Goal: Transaction & Acquisition: Purchase product/service

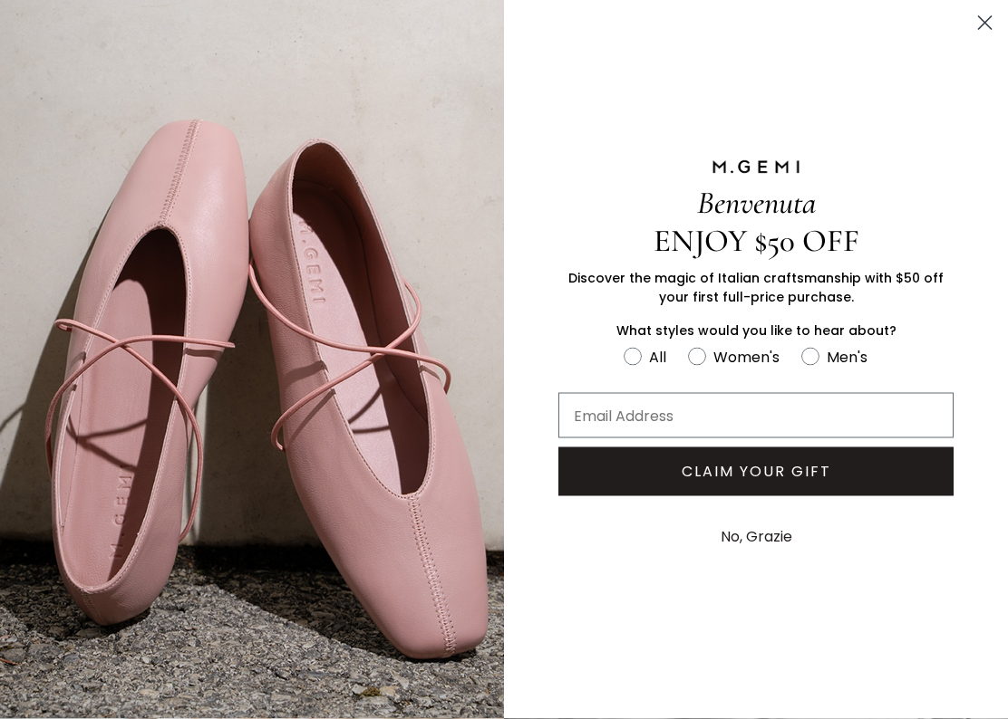
scroll to position [555, 0]
click at [987, 22] on icon "Close dialog" at bounding box center [985, 23] width 13 height 13
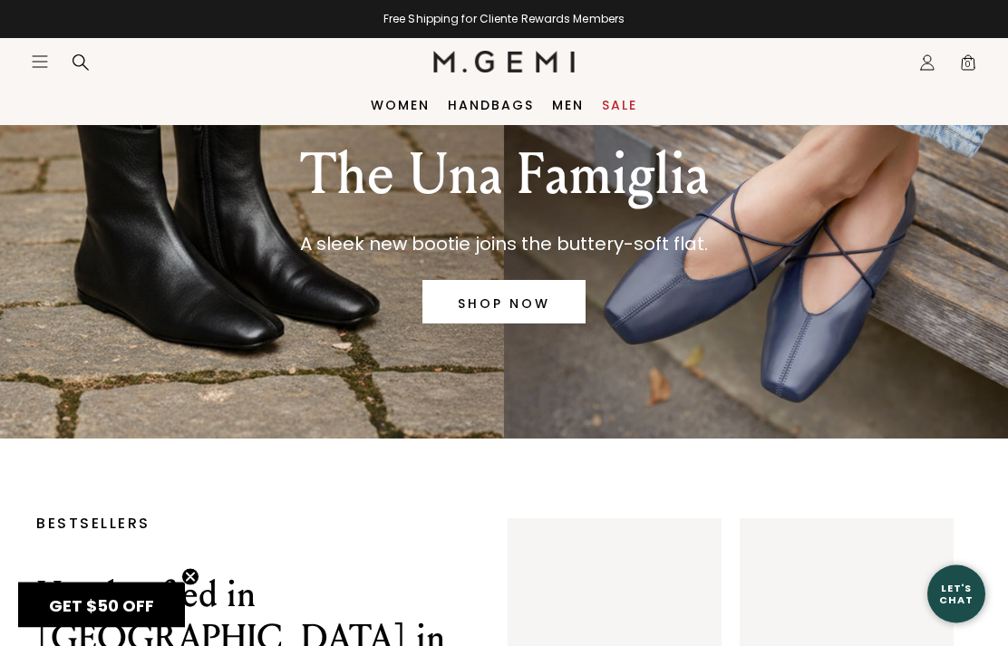
scroll to position [106, 0]
click at [527, 301] on link "SHOP NOW" at bounding box center [503, 301] width 163 height 43
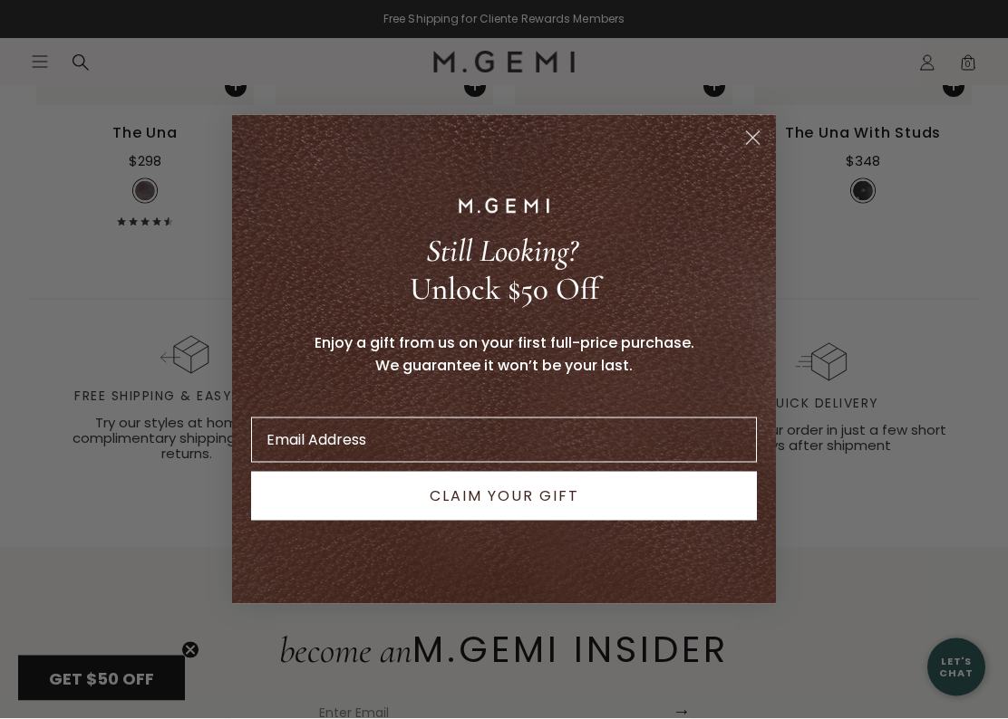
scroll to position [2526, 0]
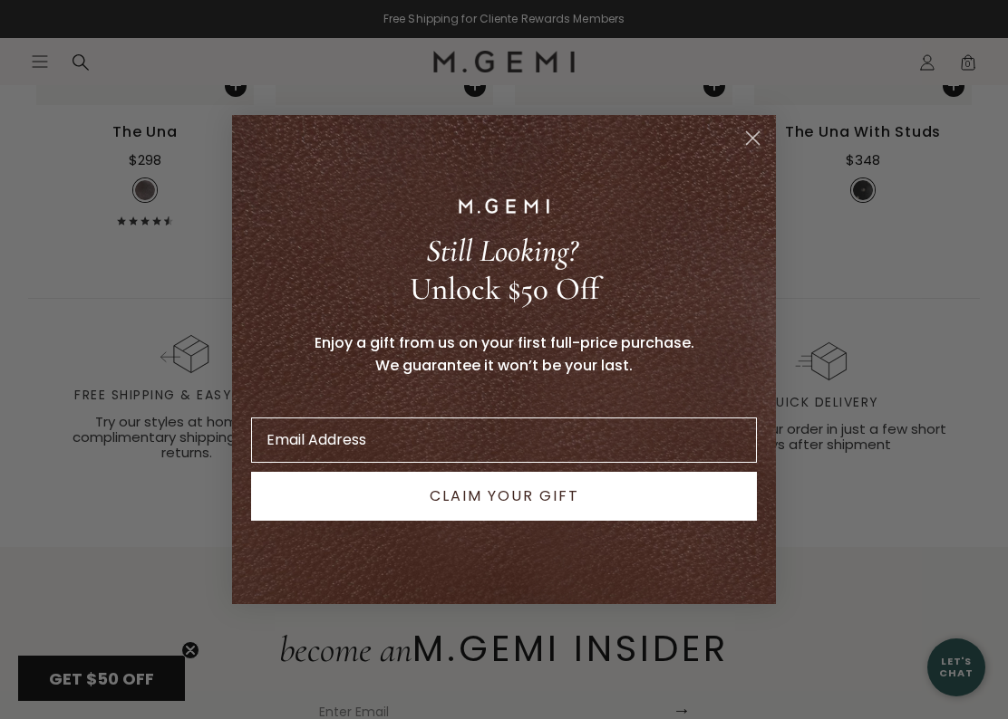
click at [755, 137] on icon "Close dialog" at bounding box center [753, 138] width 13 height 13
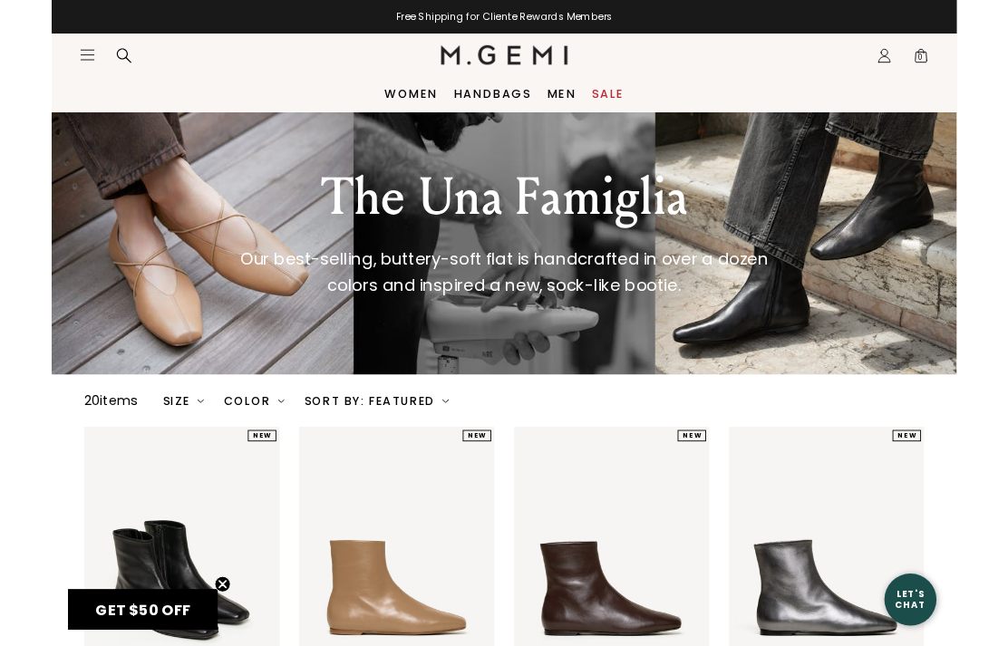
scroll to position [0, 0]
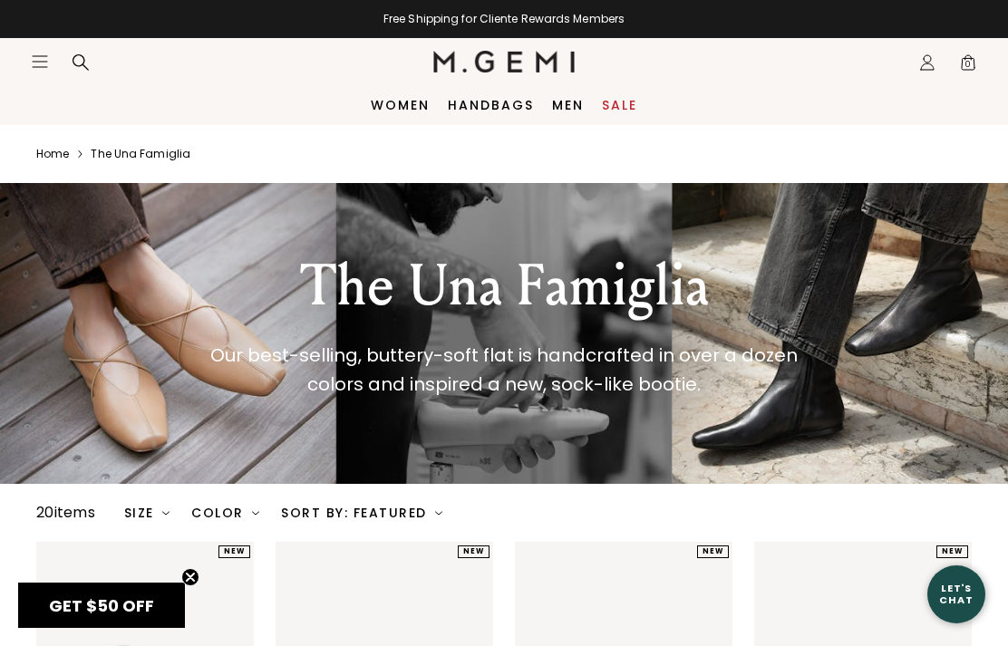
click at [86, 60] on icon at bounding box center [81, 62] width 18 height 18
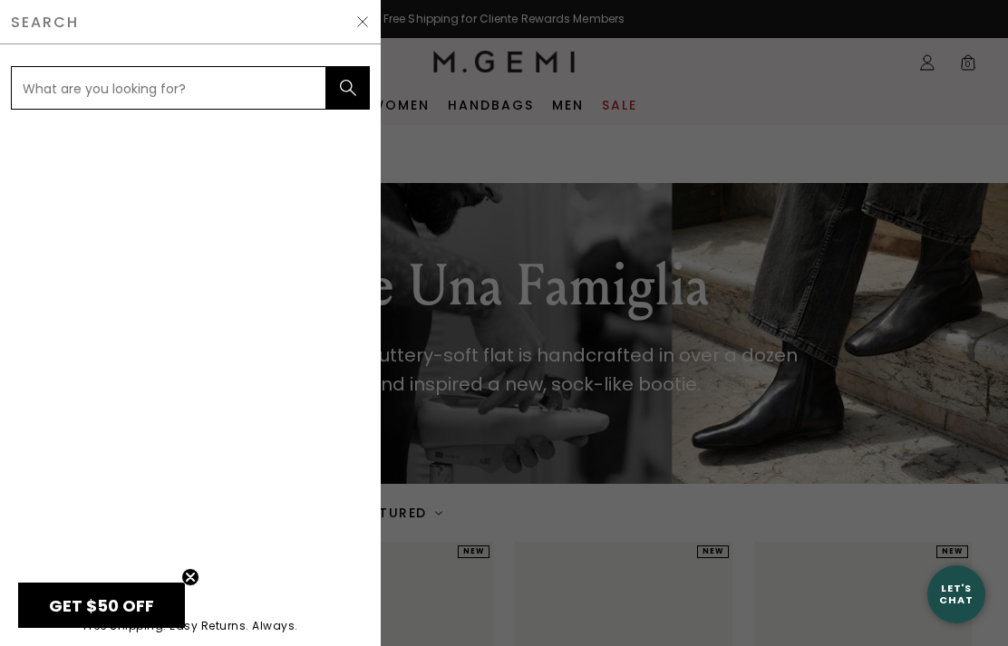
click at [200, 85] on input "text" at bounding box center [168, 87] width 315 height 43
type input "Loafer"
click at [348, 88] on button "submit" at bounding box center [347, 87] width 43 height 43
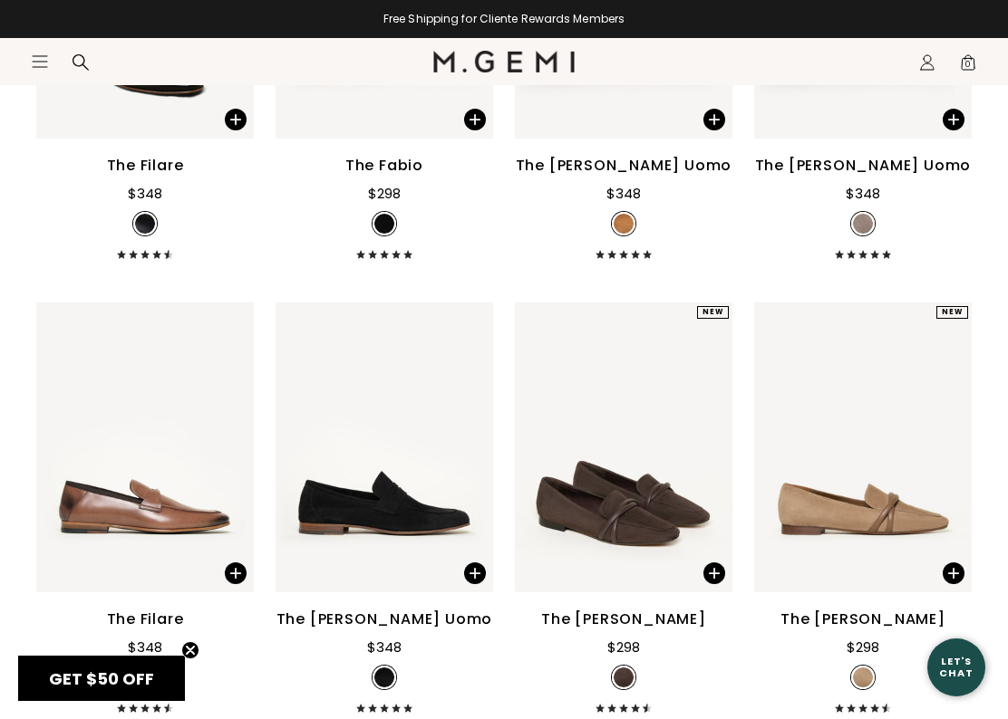
scroll to position [443, 0]
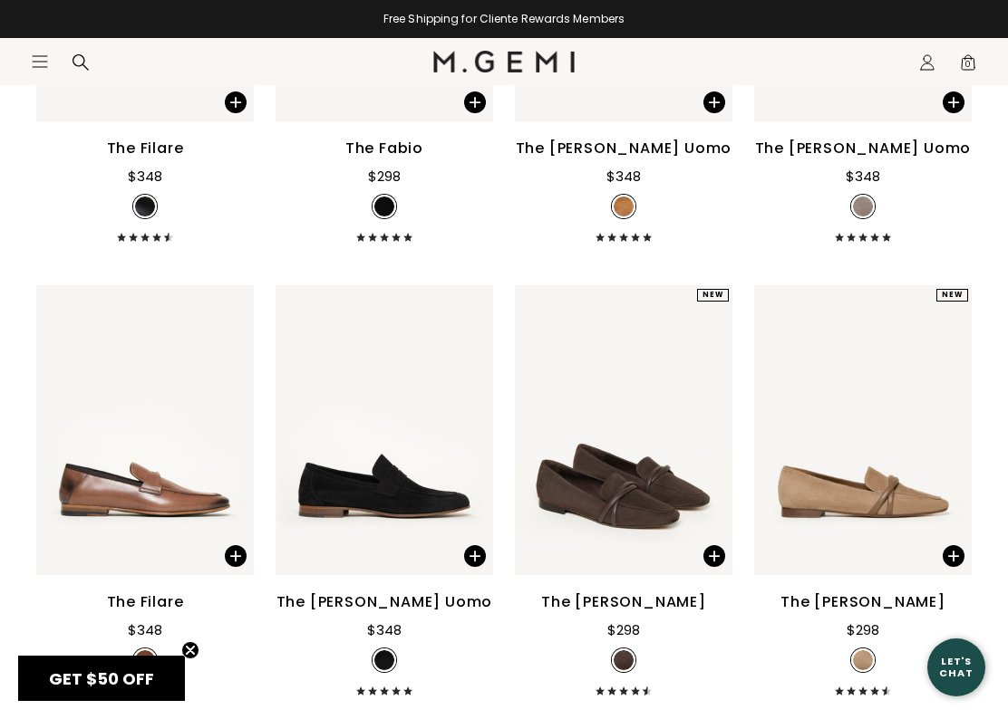
click at [425, 613] on div "The [PERSON_NAME] Uomo" at bounding box center [384, 603] width 217 height 22
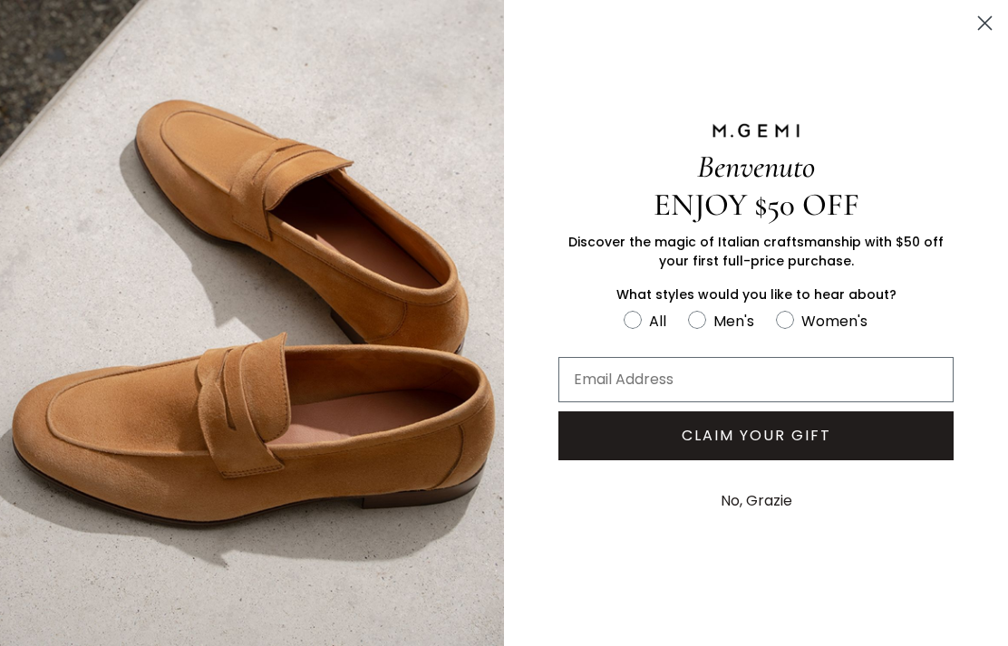
scroll to position [63, 0]
click at [796, 327] on label "Women's" at bounding box center [832, 324] width 113 height 30
click at [623, 309] on input "Women's" at bounding box center [622, 308] width 1 height 1
radio input "true"
click at [993, 27] on circle "Close dialog" at bounding box center [984, 23] width 30 height 30
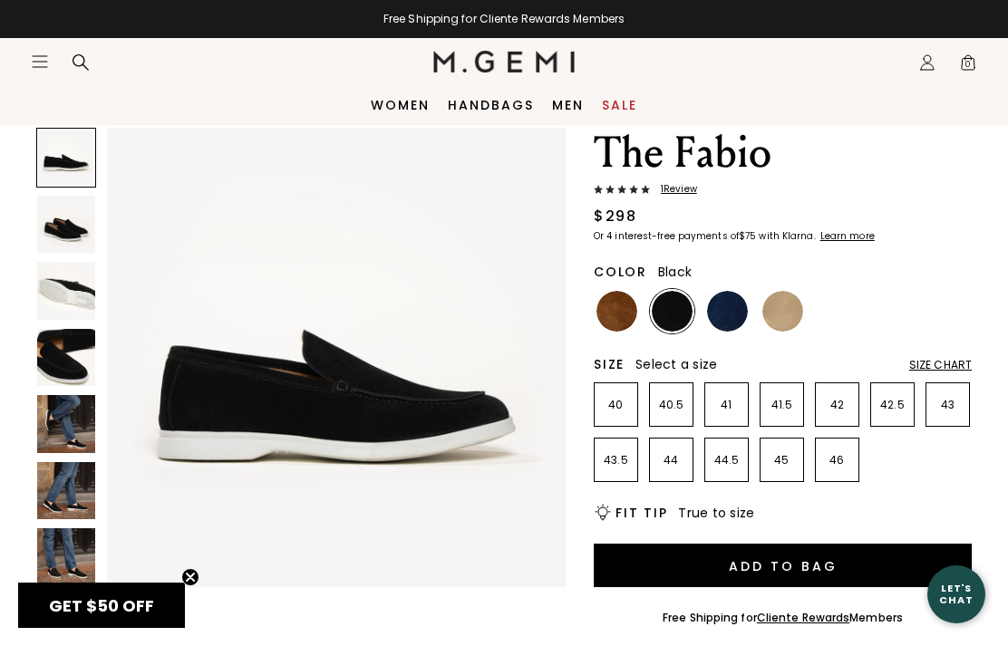
click at [75, 501] on img at bounding box center [66, 491] width 58 height 58
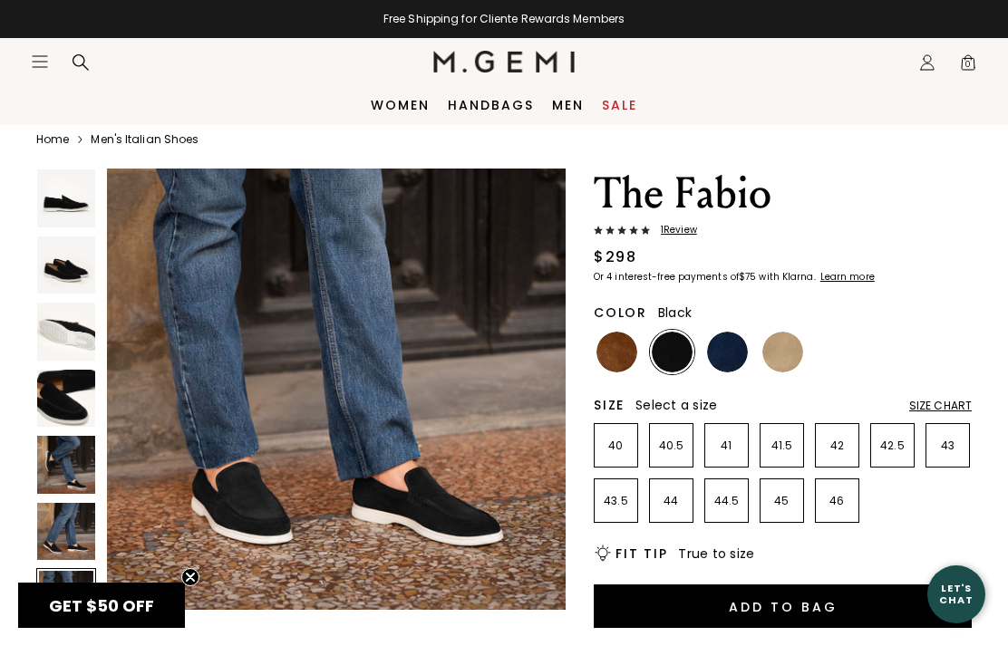
scroll to position [0, 0]
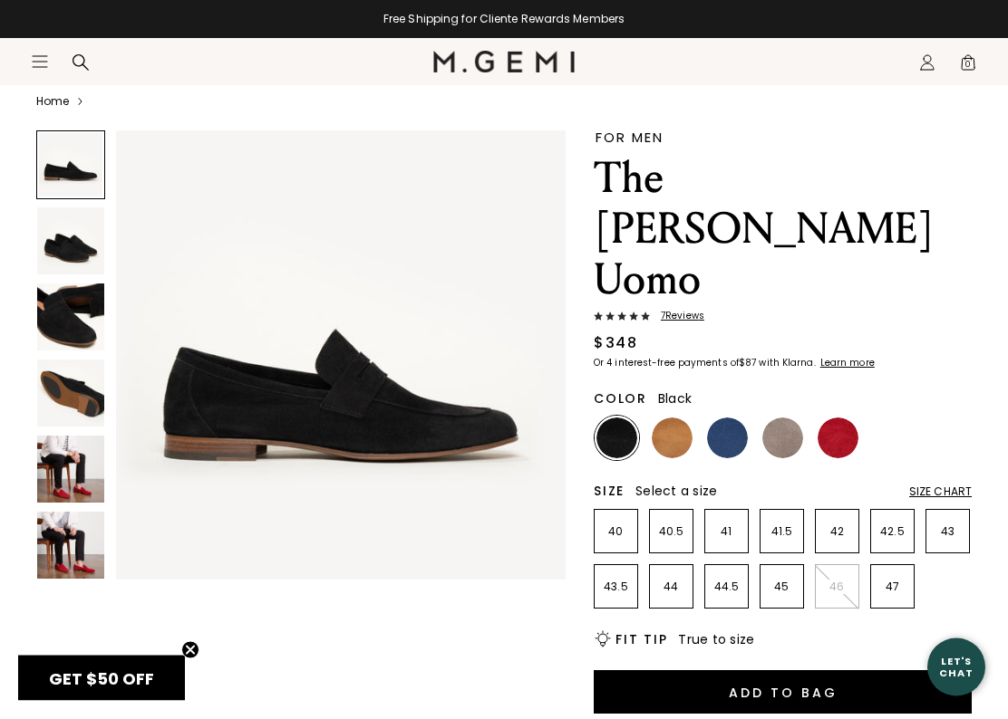
scroll to position [61, 0]
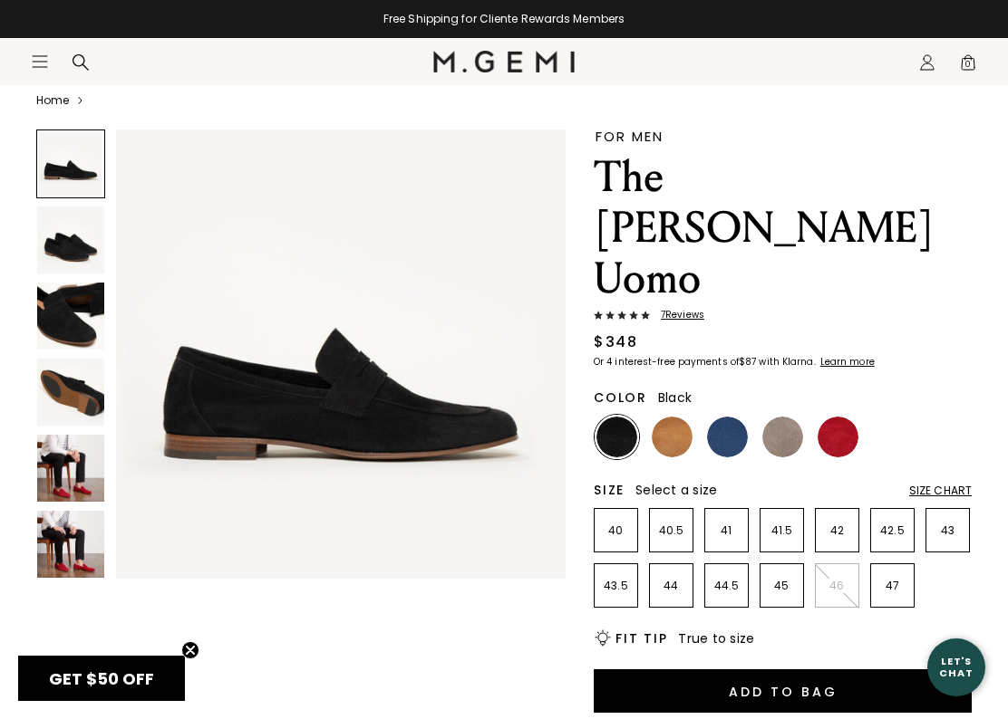
click at [92, 561] on img at bounding box center [70, 544] width 67 height 67
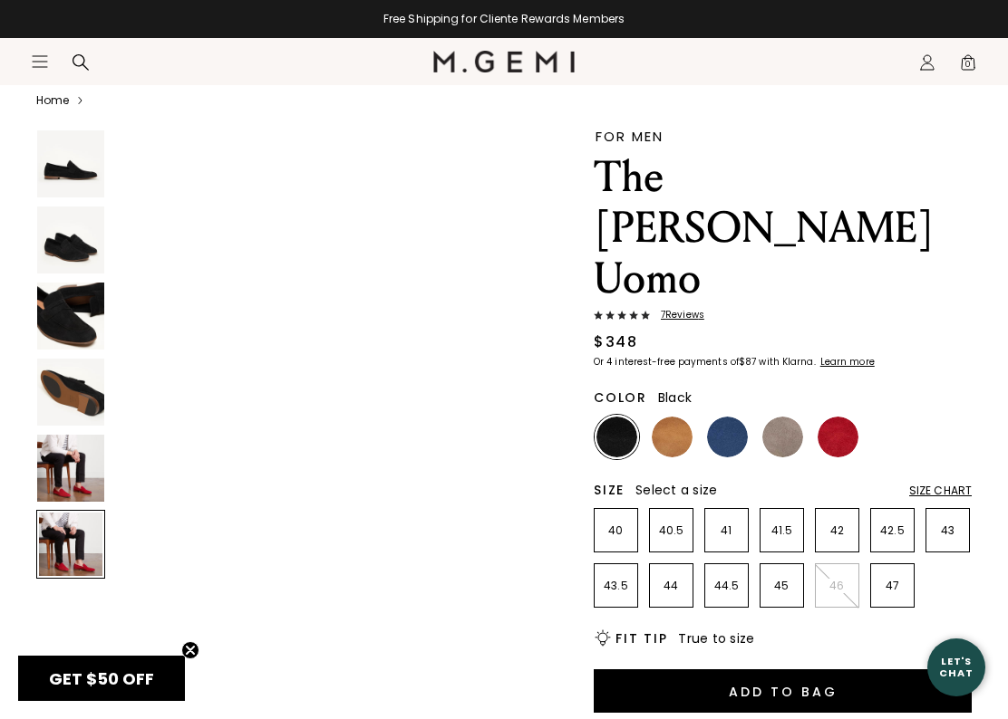
scroll to position [2338, 0]
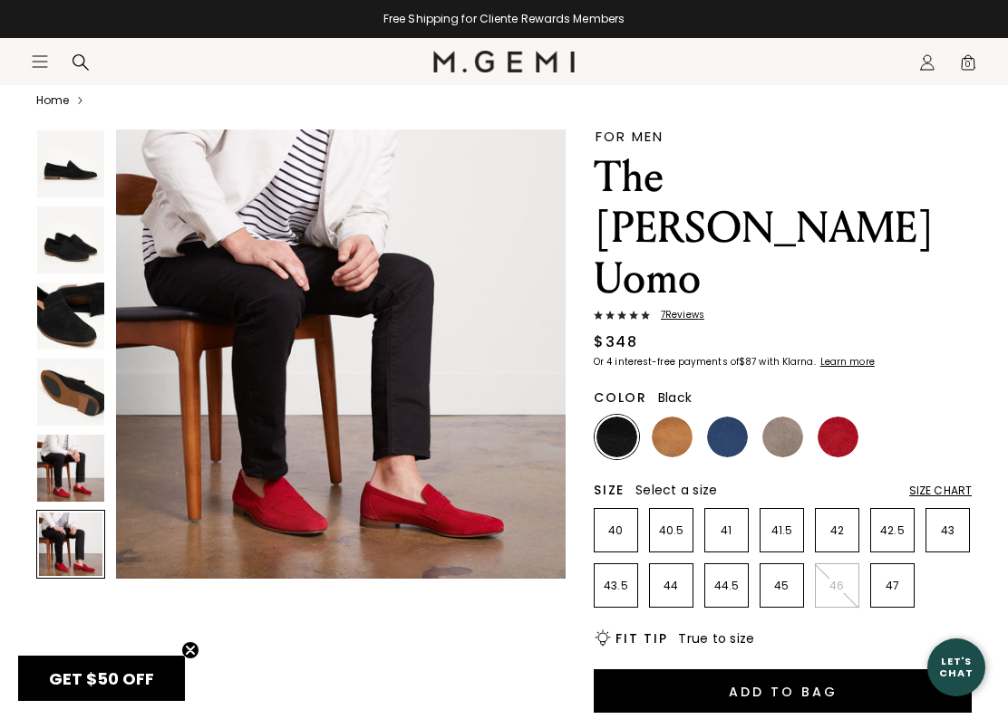
click at [80, 471] on img at bounding box center [70, 468] width 67 height 67
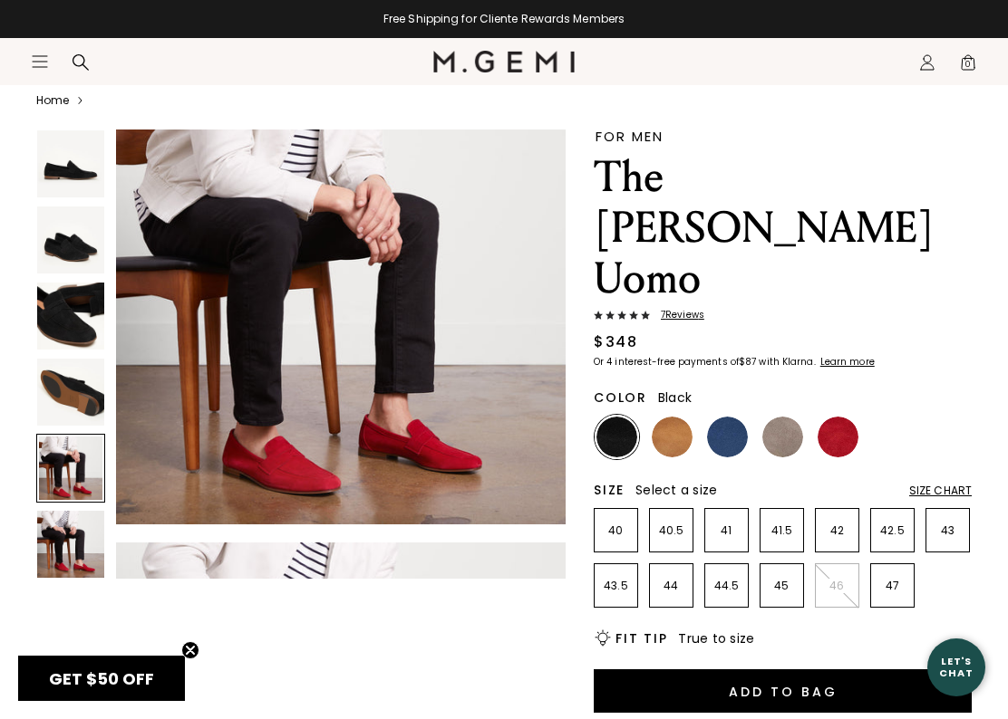
scroll to position [1870, 0]
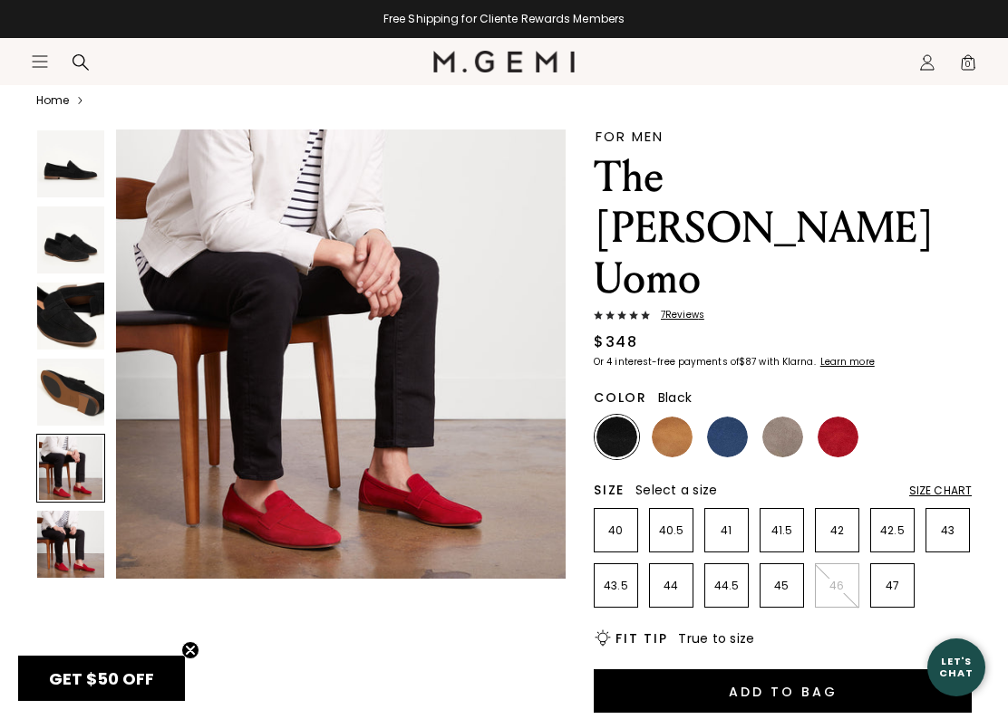
click at [624, 417] on img at bounding box center [616, 437] width 41 height 41
click at [80, 391] on img at bounding box center [70, 392] width 67 height 67
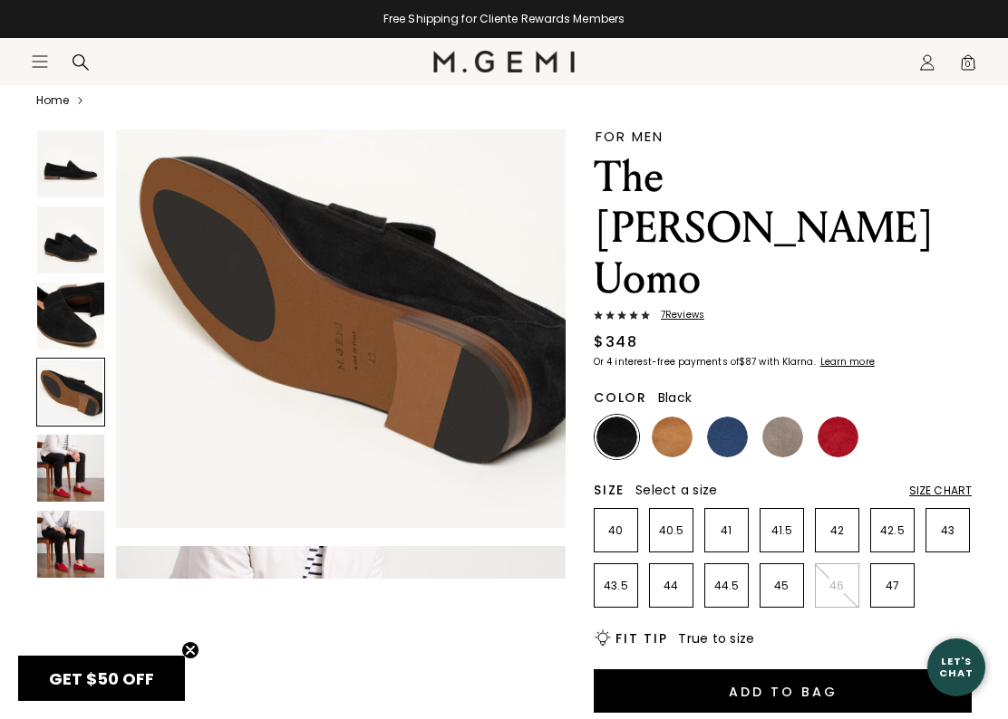
scroll to position [1403, 0]
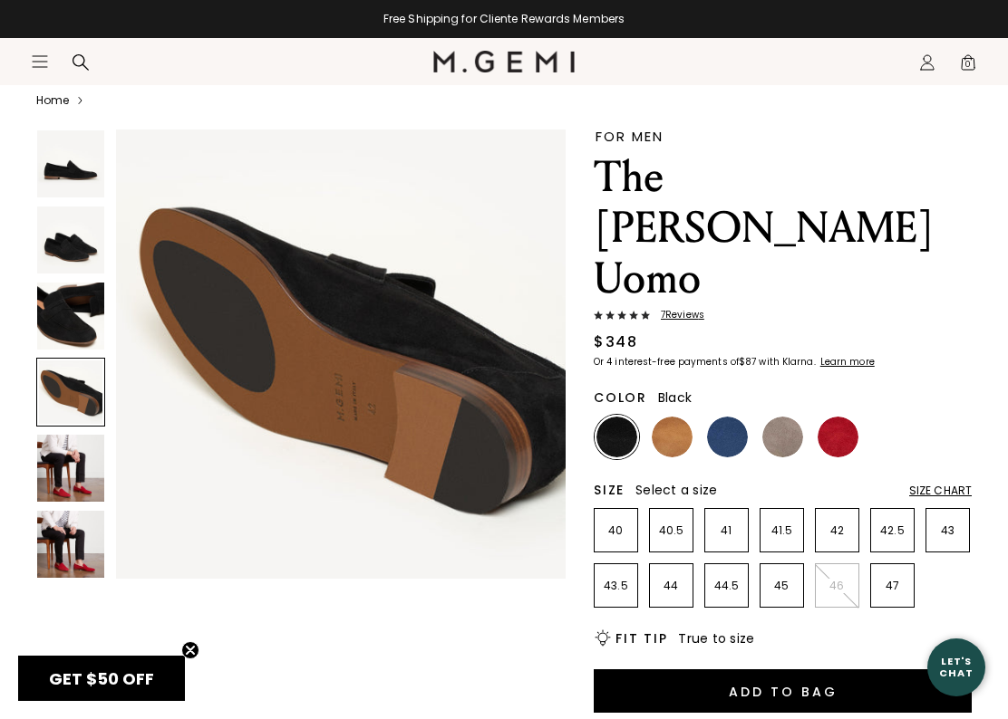
click at [80, 322] on img at bounding box center [70, 316] width 67 height 67
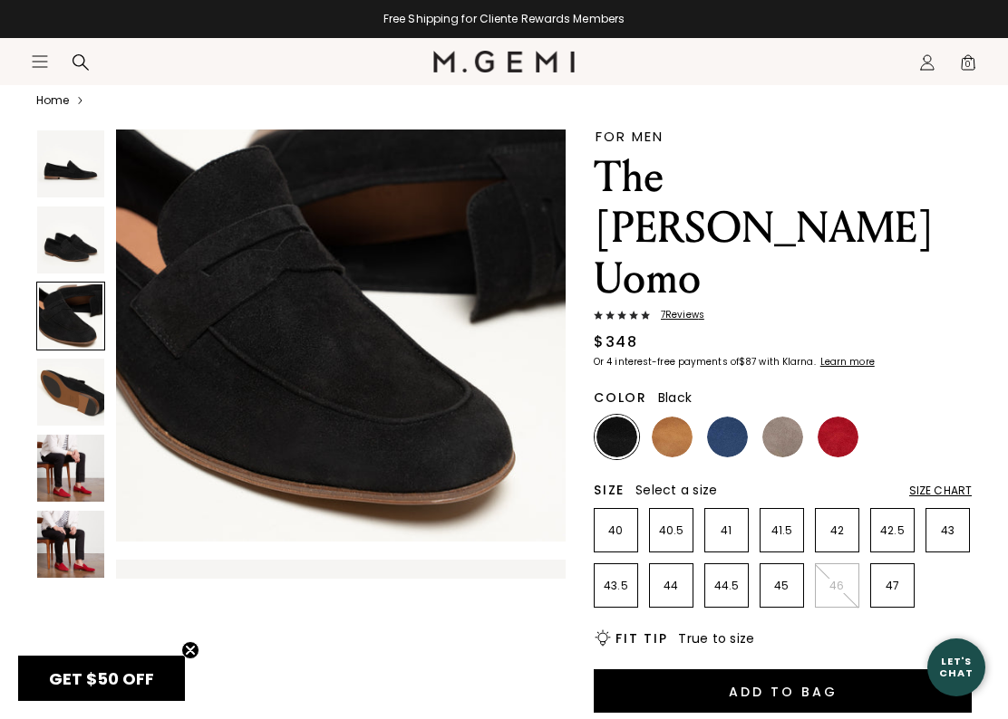
scroll to position [935, 0]
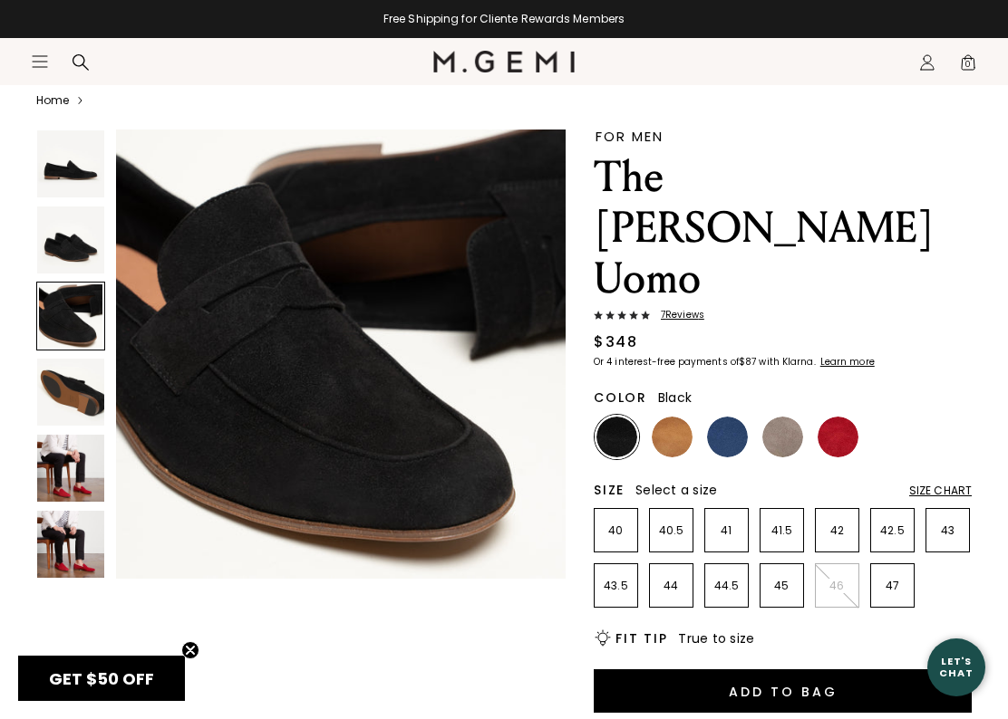
click at [785, 417] on img at bounding box center [782, 437] width 41 height 41
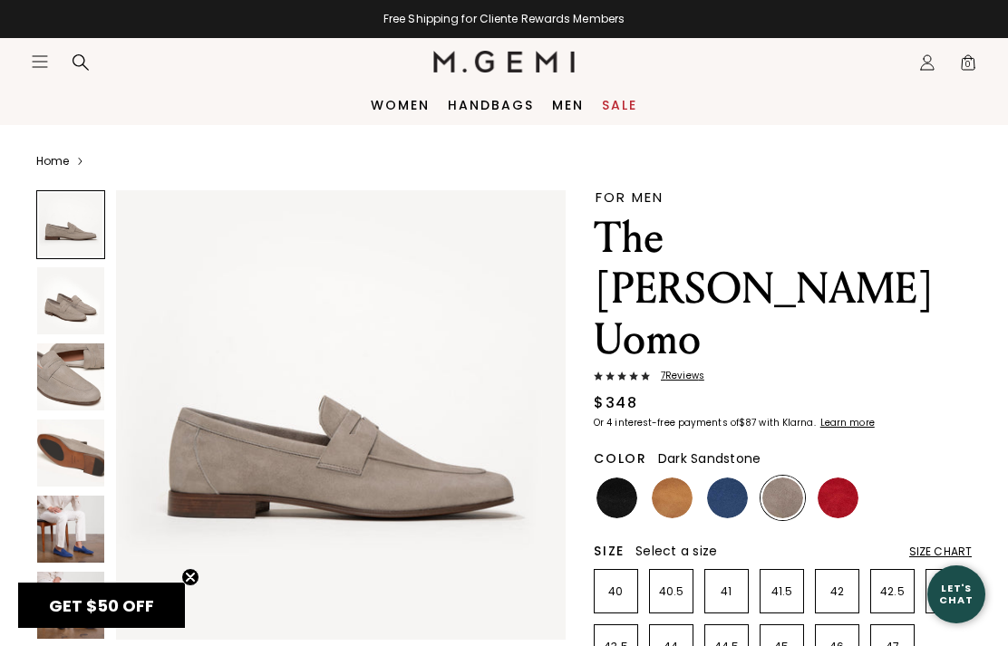
click at [45, 63] on icon "Icons/20x20/hamburger@2x" at bounding box center [40, 62] width 18 height 18
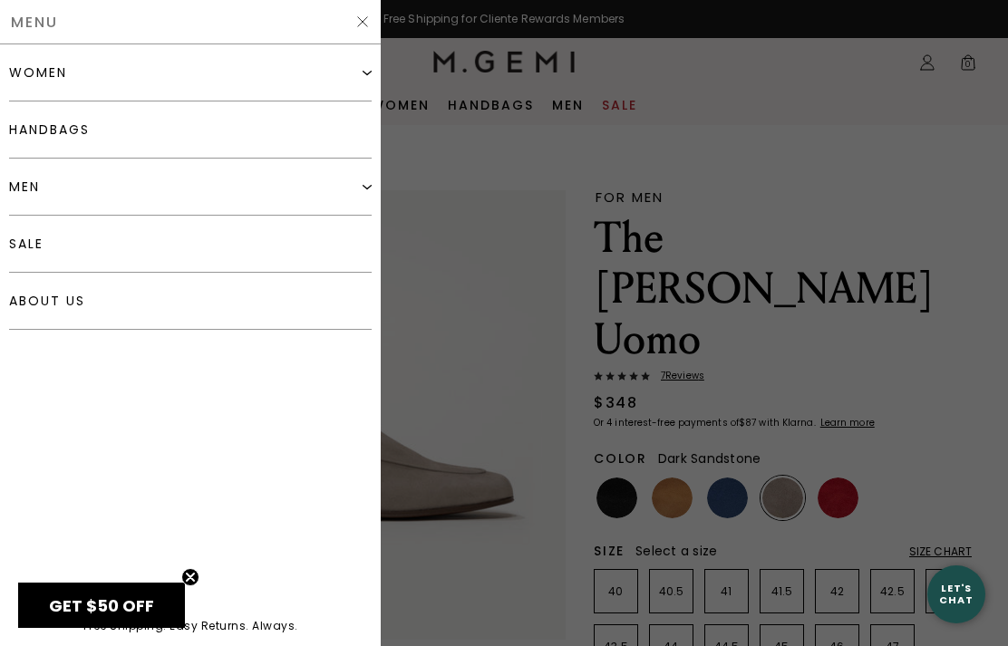
click at [177, 70] on div "women" at bounding box center [190, 72] width 362 height 57
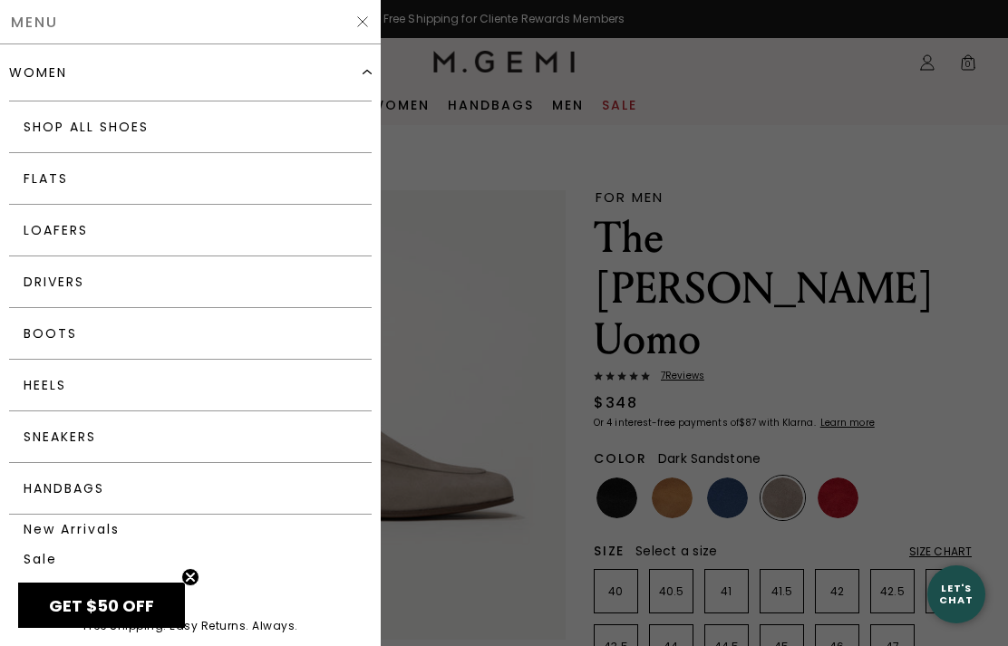
click at [339, 236] on link "Loafers" at bounding box center [190, 231] width 362 height 52
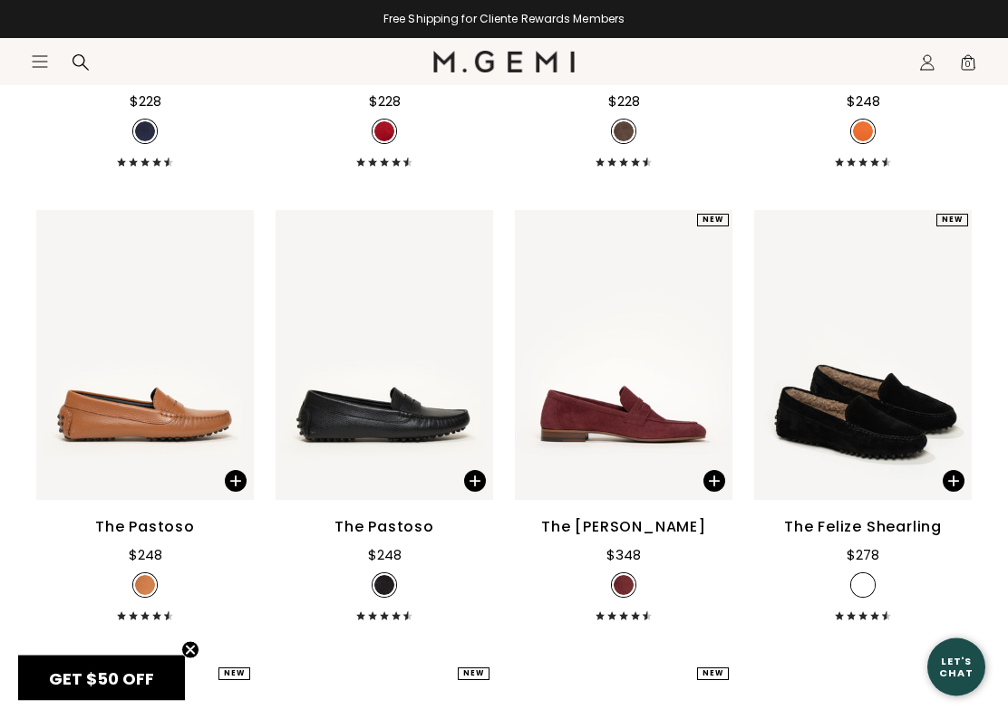
scroll to position [3387, 0]
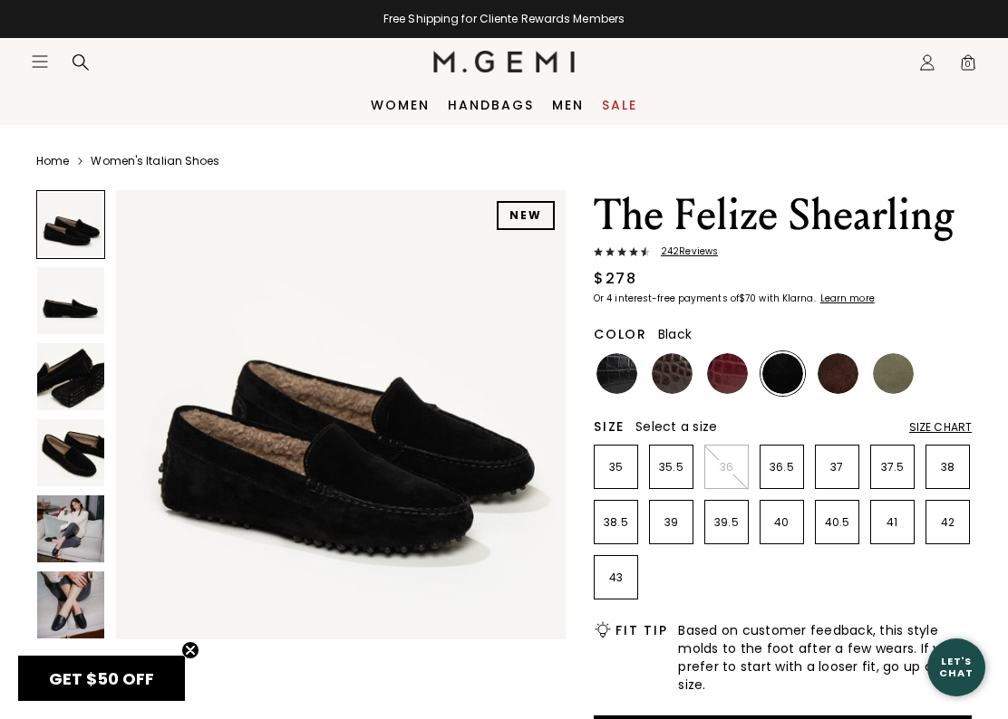
click at [89, 603] on img at bounding box center [70, 605] width 67 height 67
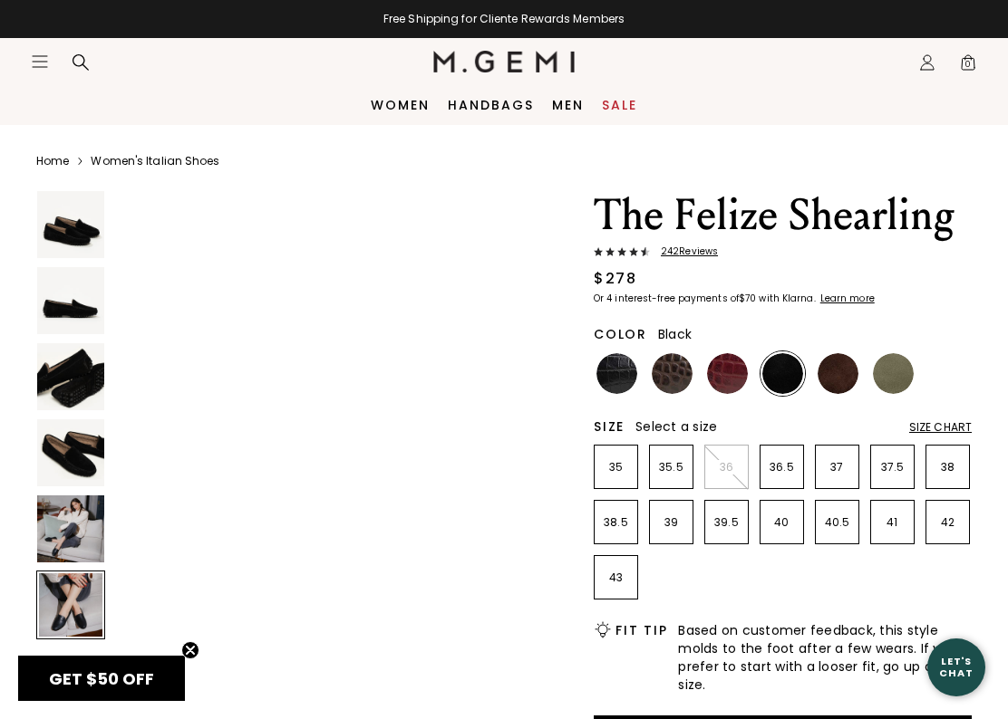
scroll to position [2338, 0]
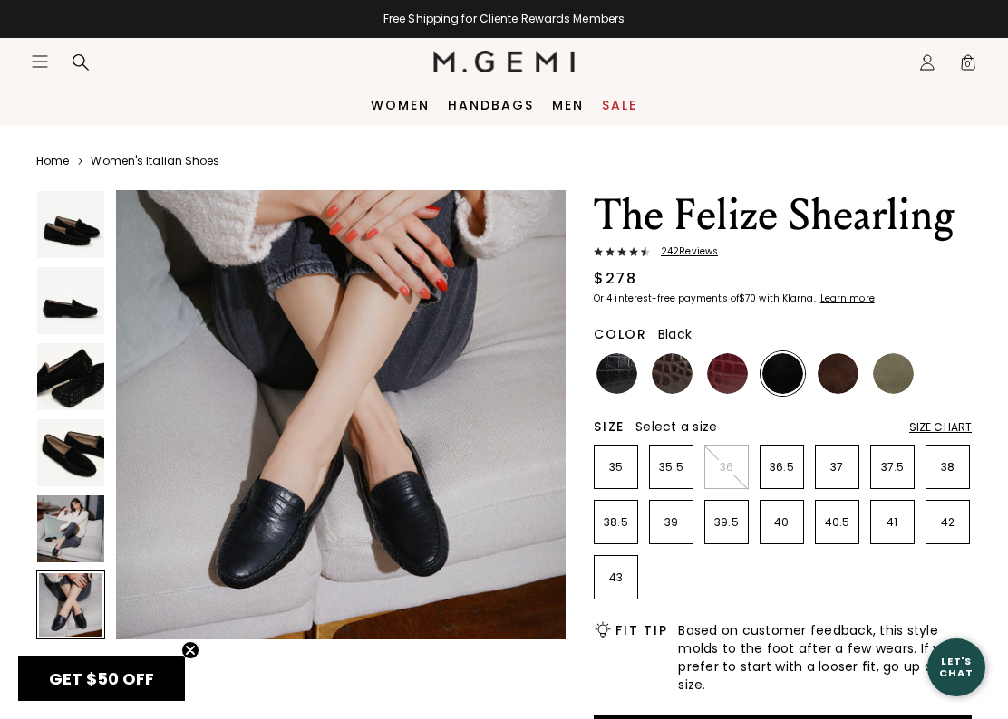
click at [786, 381] on img at bounding box center [782, 373] width 41 height 41
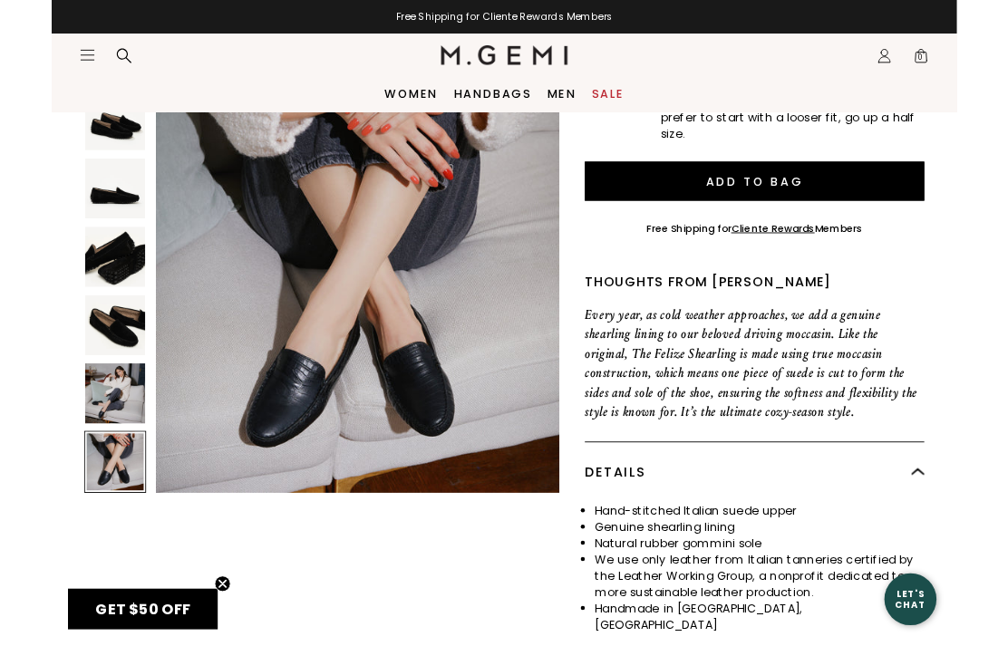
scroll to position [0, 0]
